Goal: Obtain resource: Download file/media

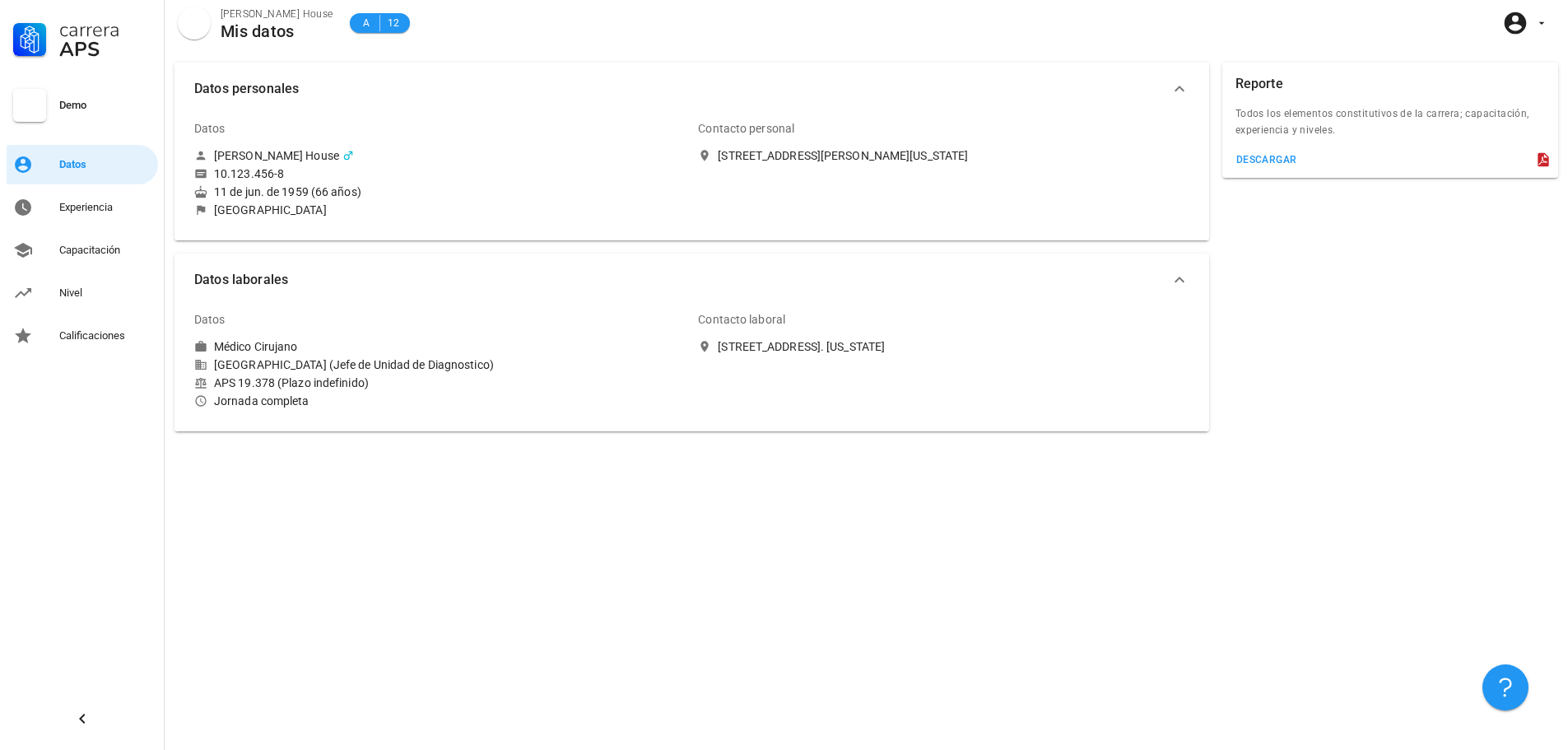
click at [269, 175] on div "10.123.456-8" at bounding box center [248, 173] width 70 height 15
click at [1528, 23] on icon "button" at bounding box center [1515, 23] width 26 height 27
click at [360, 18] on div "A 12" at bounding box center [380, 23] width 40 height 17
click at [387, 23] on span "12" at bounding box center [392, 23] width 13 height 17
click at [350, 23] on span "A 12" at bounding box center [380, 23] width 60 height 20
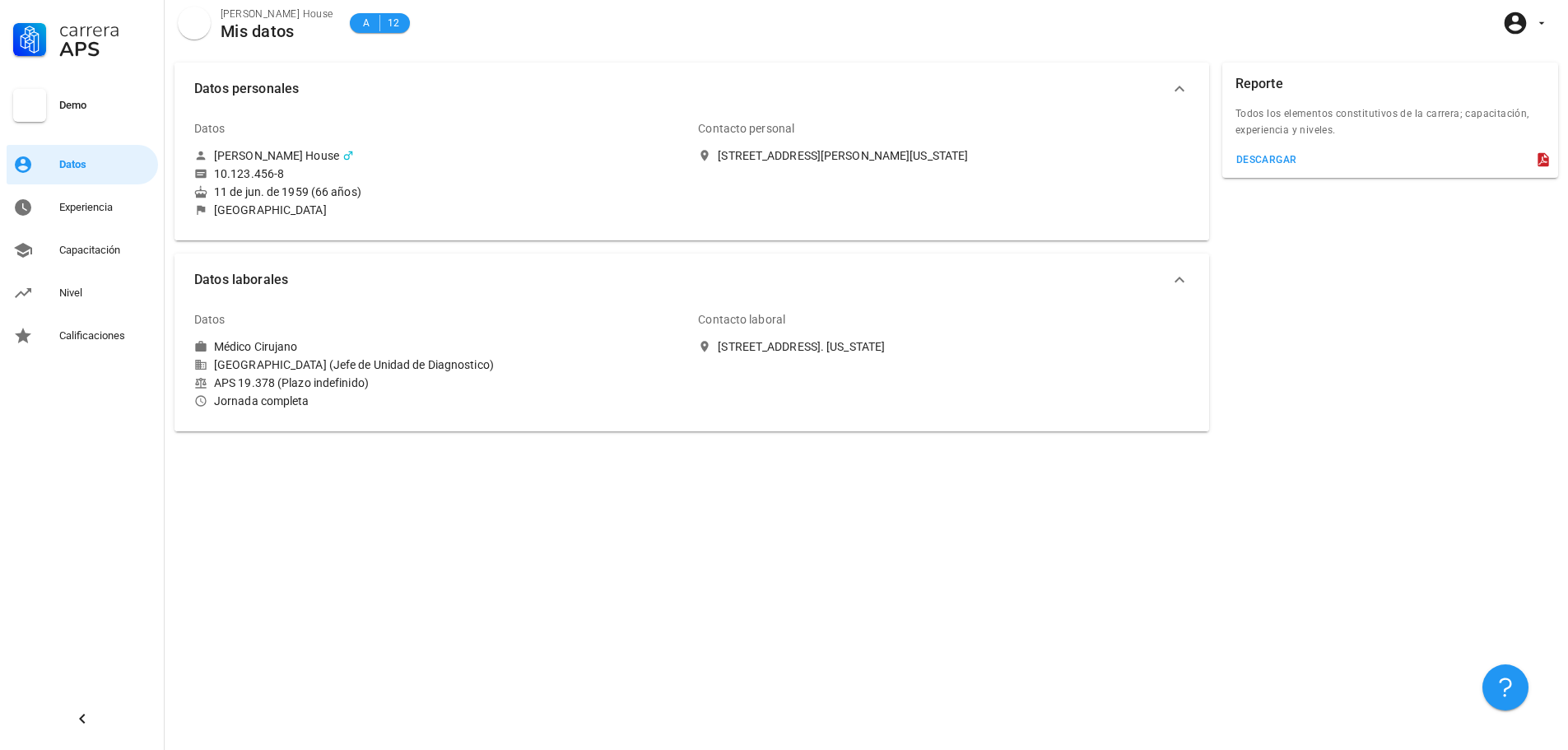
click at [71, 101] on div "Demo" at bounding box center [105, 105] width 92 height 13
click at [69, 160] on div "Datos" at bounding box center [105, 164] width 92 height 13
click at [1539, 165] on icon at bounding box center [1542, 160] width 11 height 14
click at [1284, 154] on div "descargar" at bounding box center [1266, 160] width 62 height 12
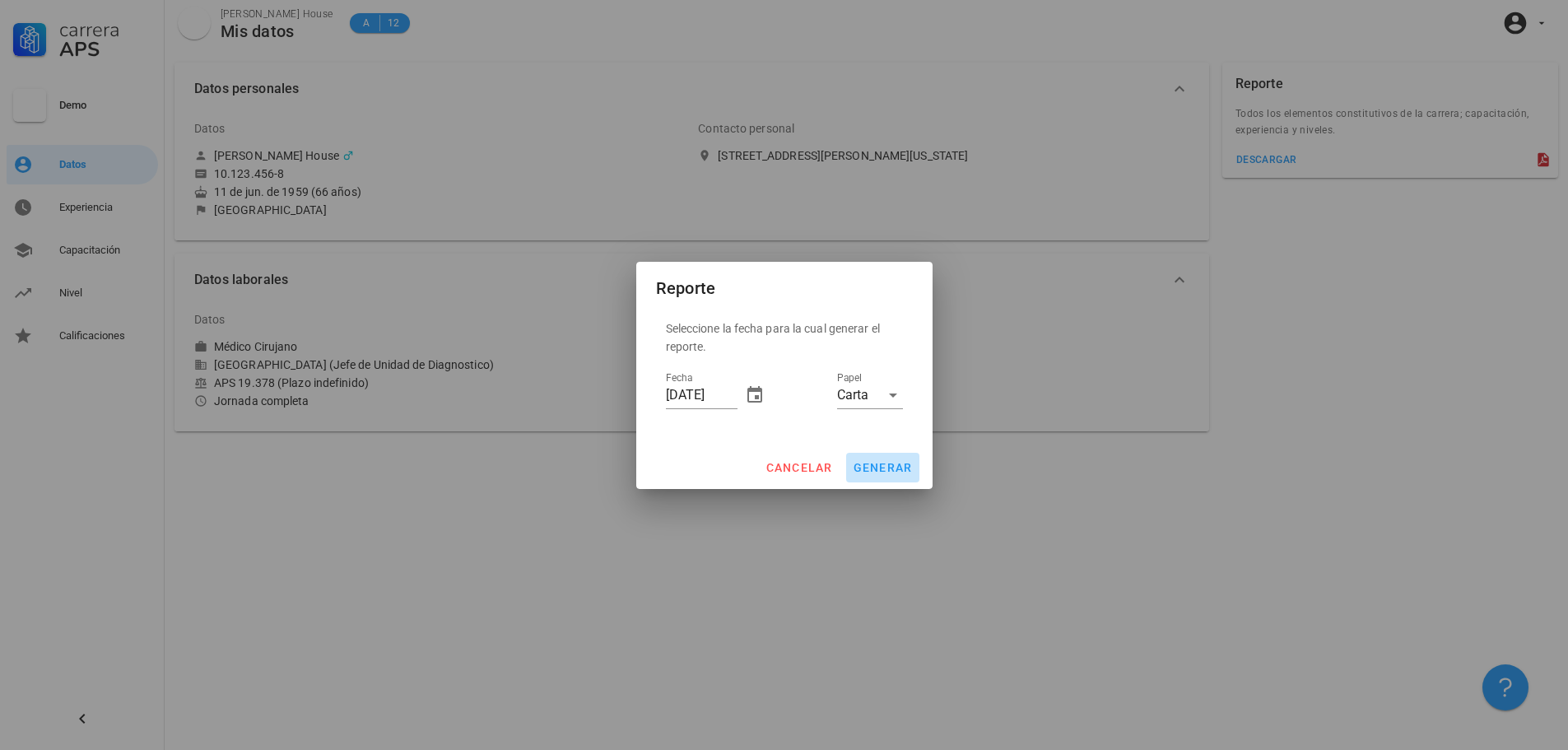
click at [881, 468] on span "generar" at bounding box center [882, 467] width 60 height 13
